Goal: Communication & Community: Share content

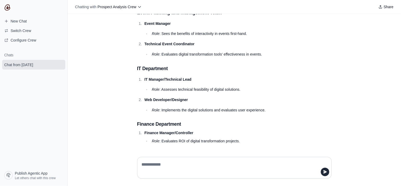
scroll to position [1786, 0]
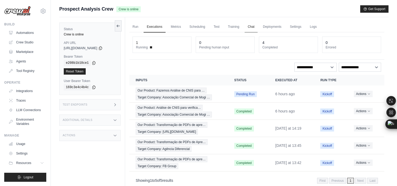
click at [252, 27] on link "Chat" at bounding box center [251, 26] width 13 height 11
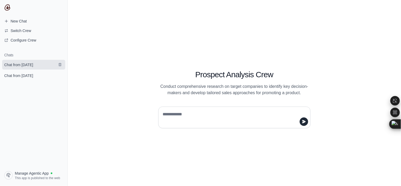
click at [21, 62] on span "Chat from August 26" at bounding box center [18, 64] width 29 height 5
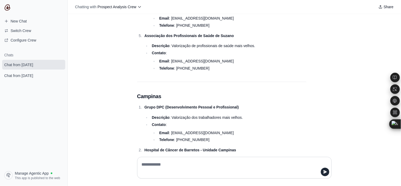
scroll to position [5873, 0]
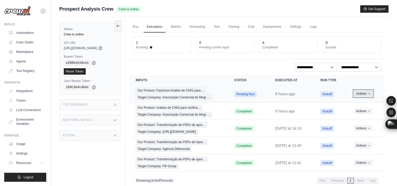
click at [369, 93] on icon "Actions for execution" at bounding box center [369, 93] width 3 height 3
click at [353, 104] on link "View Details" at bounding box center [361, 103] width 34 height 8
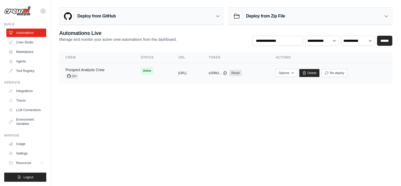
click at [86, 72] on link "Prospect Analysis Crew" at bounding box center [85, 70] width 39 height 4
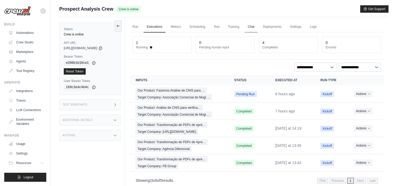
click at [252, 26] on link "Chat" at bounding box center [251, 26] width 13 height 11
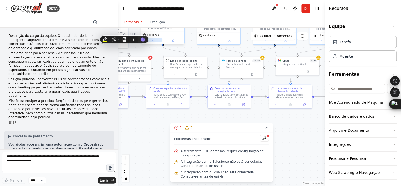
scroll to position [1194, 0]
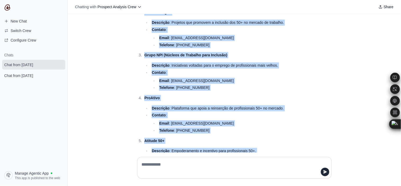
scroll to position [6305, 0]
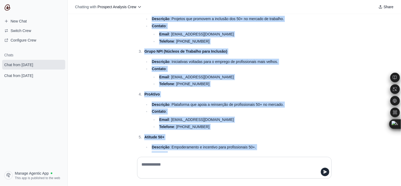
drag, startPoint x: 135, startPoint y: 88, endPoint x: 244, endPoint y: 121, distance: 113.7
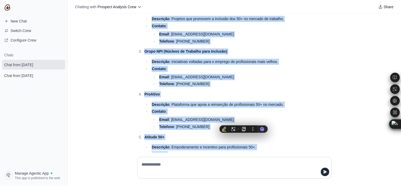
copy div "Lore ips Dolors Ametconsec Adipiscin el Sedd eiu Tempor (INCI) Utlab : etdo@mag…"
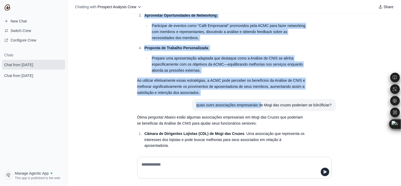
scroll to position [1562, 0]
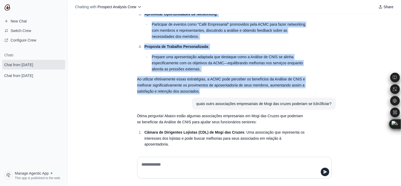
drag, startPoint x: 134, startPoint y: 42, endPoint x: 260, endPoint y: 90, distance: 134.8
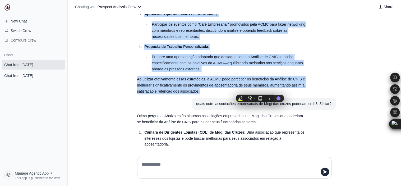
copy div "Estratégia de Abordagem Personalizada Objetivo: Engajar os contatos-chave da AC…"
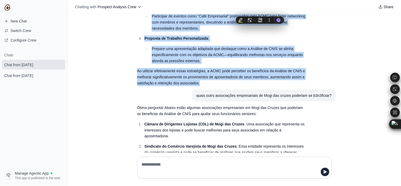
scroll to position [1640, 0]
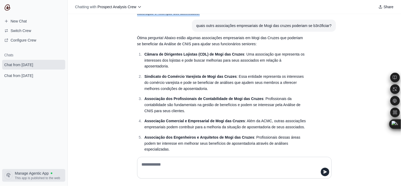
click at [30, 173] on span "Manage Agentic App" at bounding box center [32, 173] width 34 height 5
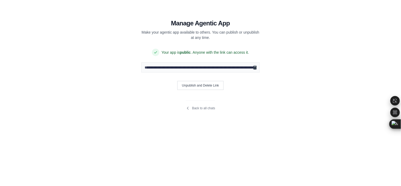
click at [256, 67] on icon "Copy public URL" at bounding box center [255, 68] width 3 height 4
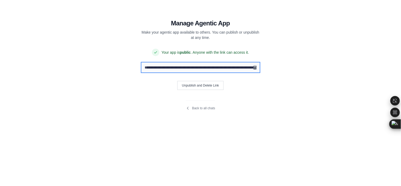
click at [239, 68] on input "**********" at bounding box center [201, 67] width 119 height 10
